Goal: Download file/media

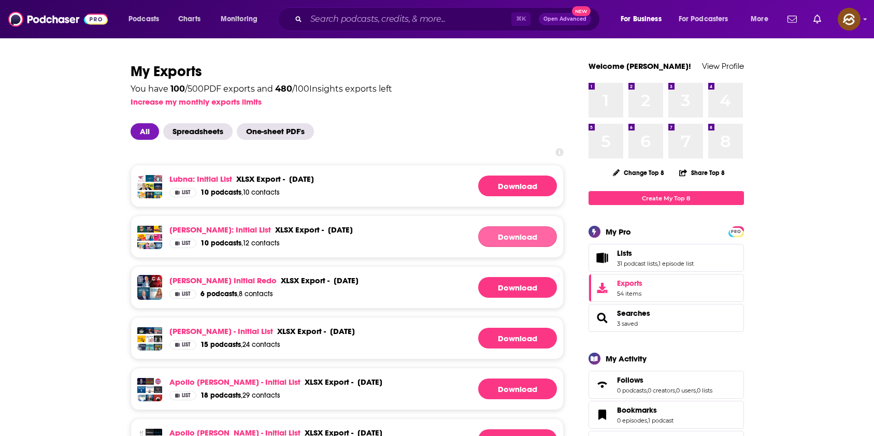
click at [512, 243] on link "Download" at bounding box center [517, 236] width 79 height 21
click at [538, 188] on link "Download" at bounding box center [517, 186] width 79 height 21
